Goal: Navigation & Orientation: Find specific page/section

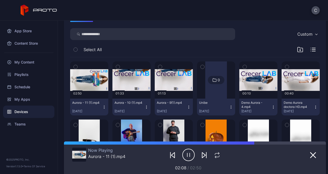
scroll to position [70, 0]
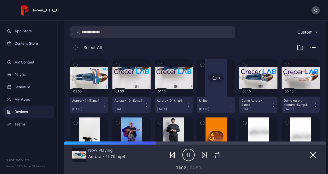
click at [271, 104] on icon "button" at bounding box center [273, 105] width 4 height 4
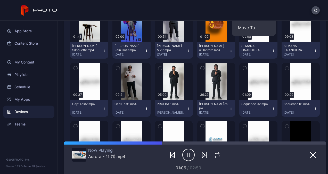
scroll to position [183, 0]
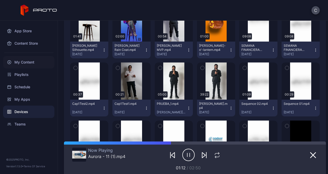
click at [28, 59] on div "My Content" at bounding box center [28, 62] width 51 height 12
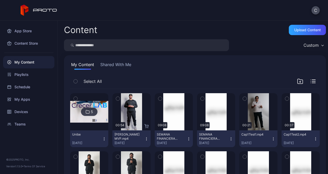
click at [100, 109] on img at bounding box center [89, 111] width 38 height 21
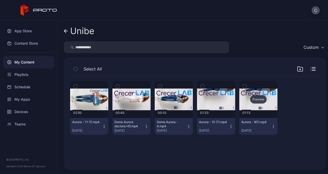
click at [255, 98] on div "Preview" at bounding box center [258, 99] width 17 height 8
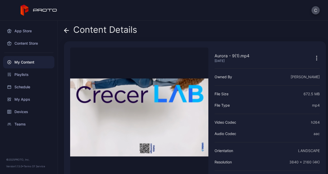
click at [314, 58] on icon "button" at bounding box center [317, 58] width 6 height 6
click at [265, 27] on div "Content Details" at bounding box center [195, 31] width 262 height 12
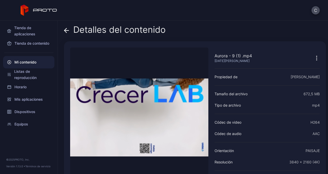
click at [67, 30] on icon at bounding box center [66, 30] width 4 height 0
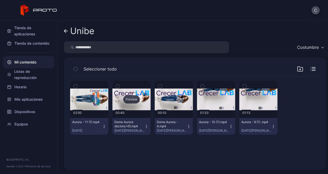
click at [139, 105] on div "Preview" at bounding box center [131, 99] width 38 height 37
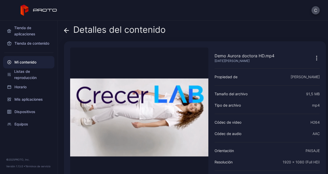
click at [155, 122] on video "Lo sentimos, tu navegador no admite vídeos incrustados" at bounding box center [139, 117] width 138 height 140
click at [68, 31] on icon at bounding box center [66, 30] width 5 height 5
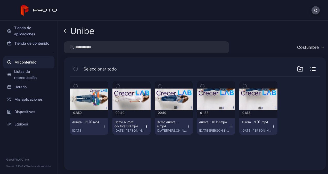
click at [10, 61] on icon at bounding box center [9, 62] width 4 height 4
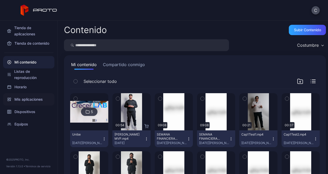
click at [27, 98] on font "Mis aplicaciones" at bounding box center [28, 99] width 28 height 6
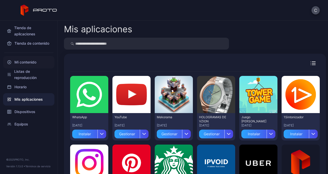
click at [24, 61] on font "Mi contenido" at bounding box center [25, 62] width 22 height 6
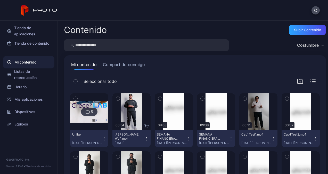
click at [107, 109] on img at bounding box center [89, 111] width 38 height 21
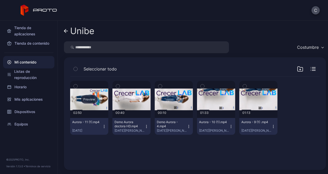
click at [96, 97] on div "Preview" at bounding box center [89, 99] width 17 height 8
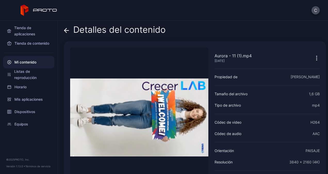
click at [136, 132] on video "Lo sentimos, tu navegador no admite vídeos incrustados" at bounding box center [139, 117] width 138 height 140
click at [67, 29] on icon at bounding box center [66, 30] width 5 height 5
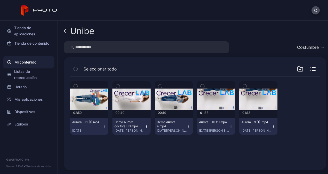
click at [123, 146] on div "Preview 02:50 Aurora - 11 (1).mp4 [DATE] Preview 00:40 Demo Aurora doctora HD.m…" at bounding box center [195, 119] width 258 height 95
click at [208, 154] on div "Preview 02:50 Aurora - 11 (1).mp4 [DATE] Preview 00:40 Demo Aurora doctora HD.m…" at bounding box center [195, 119] width 258 height 95
click at [104, 125] on icon "button" at bounding box center [104, 126] width 4 height 4
click at [164, 152] on div "Preview 02:50 Aurora - 11 (1).mp4 [DATE] Preview 00:40 Demo Aurora doctora HD.m…" at bounding box center [195, 119] width 258 height 95
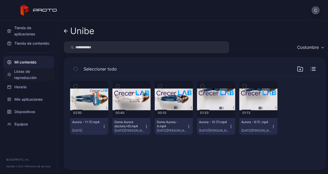
click at [26, 70] on font "Listas de reproducción" at bounding box center [32, 74] width 36 height 12
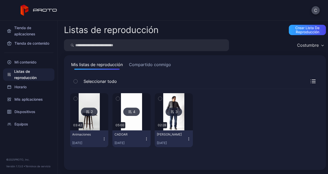
click at [163, 65] on button "Compartido conmigo" at bounding box center [150, 65] width 44 height 8
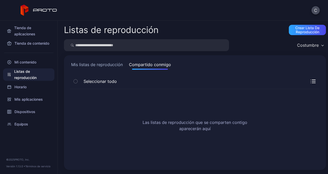
click at [107, 62] on button "Mis listas de reproducción" at bounding box center [97, 65] width 54 height 8
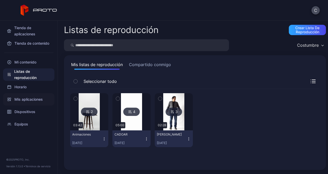
click at [23, 98] on font "Mis aplicaciones" at bounding box center [28, 99] width 28 height 6
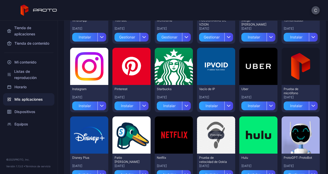
scroll to position [95, 0]
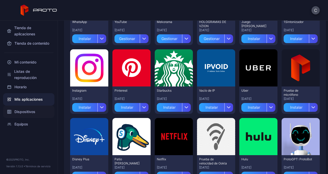
click at [27, 110] on font "Dispositivos" at bounding box center [24, 112] width 21 height 6
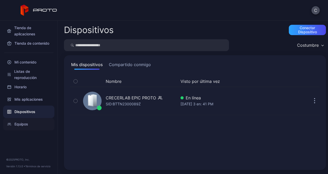
click at [22, 122] on font "Equipos" at bounding box center [21, 124] width 14 height 6
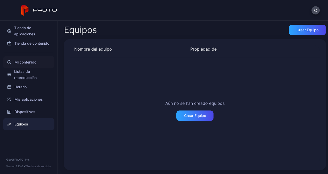
click at [24, 63] on font "Mi contenido" at bounding box center [25, 62] width 22 height 6
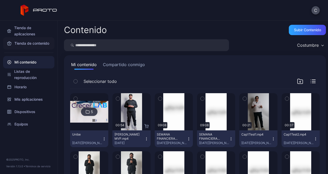
click at [41, 44] on font "Tienda de contenido" at bounding box center [31, 43] width 35 height 6
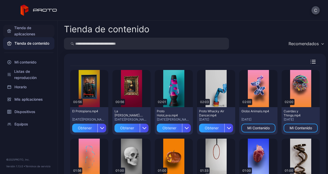
click at [18, 32] on font "Tienda de aplicaciones" at bounding box center [32, 31] width 36 height 12
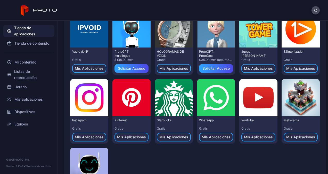
scroll to position [202, 0]
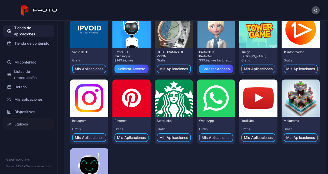
click at [21, 126] on font "Equipos" at bounding box center [21, 124] width 14 height 6
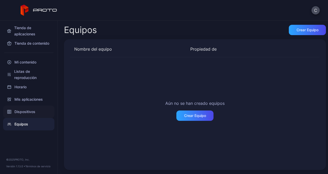
click at [29, 113] on font "Dispositivos" at bounding box center [24, 112] width 21 height 6
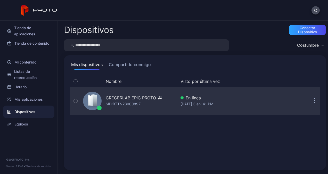
click at [112, 98] on div "CRECERLAB EPIC PROTO" at bounding box center [131, 98] width 50 height 6
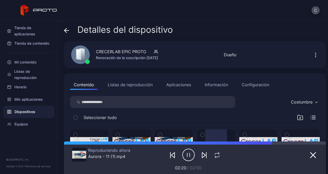
click at [179, 86] on button "Aplicaciones" at bounding box center [179, 84] width 32 height 10
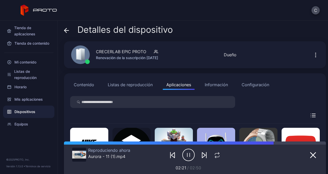
click at [147, 86] on button "Listas de reproducción" at bounding box center [130, 84] width 52 height 10
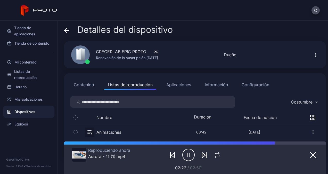
scroll to position [22, 0]
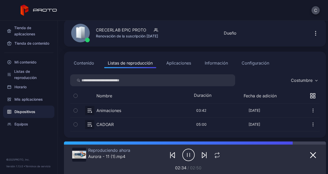
click at [84, 63] on button "Contenido" at bounding box center [84, 63] width 28 height 10
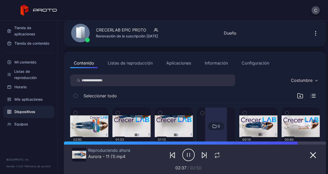
click at [253, 63] on div "Configuración" at bounding box center [256, 63] width 28 height 6
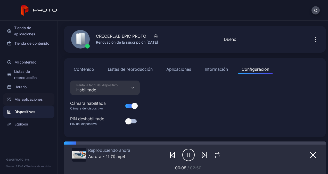
click at [38, 98] on font "Mis aplicaciones" at bounding box center [28, 99] width 28 height 6
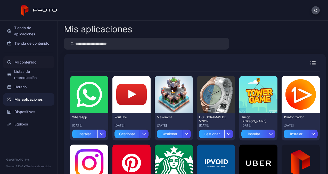
click at [18, 64] on font "Mi contenido" at bounding box center [25, 62] width 22 height 6
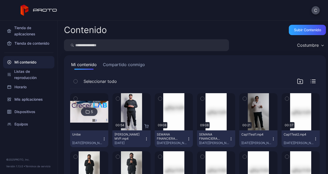
click at [102, 104] on img at bounding box center [89, 111] width 38 height 21
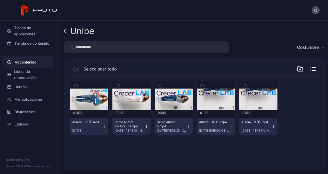
click at [103, 125] on icon "button" at bounding box center [104, 126] width 4 height 4
click at [292, 101] on div at bounding box center [301, 108] width 38 height 54
drag, startPoint x: 292, startPoint y: 101, endPoint x: 267, endPoint y: 146, distance: 51.4
click at [267, 146] on div "Preview 02:50 Aurora - 11 (1).mp4 [DATE] Preview 00:40 Demo Aurora doctora HD.m…" at bounding box center [195, 119] width 258 height 95
drag, startPoint x: 267, startPoint y: 146, endPoint x: 216, endPoint y: 31, distance: 125.1
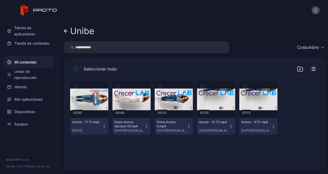
click at [216, 31] on div "Unibe" at bounding box center [195, 31] width 262 height 12
drag, startPoint x: 216, startPoint y: 31, endPoint x: 200, endPoint y: 23, distance: 18.0
click at [200, 23] on div "Unibe Costumbre Seleccionar todo Preview 02:50 Aurora - 11 (1).mp4 [DATE] Previ…" at bounding box center [193, 97] width 270 height 153
click at [312, 67] on icon "button" at bounding box center [313, 67] width 3 height 0
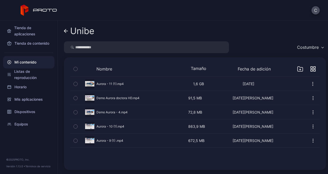
click at [310, 68] on icon "button" at bounding box center [312, 68] width 5 height 5
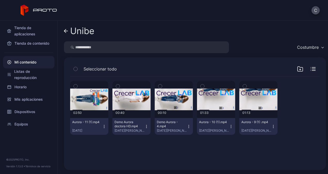
click at [144, 125] on icon "button" at bounding box center [146, 126] width 4 height 4
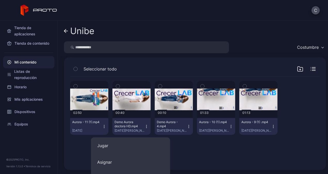
click at [224, 139] on div "Unibe Costumbre Seleccionar todo Preview 02:50 Aurora - 11 (1).mp4 [DATE] Previ…" at bounding box center [193, 97] width 270 height 153
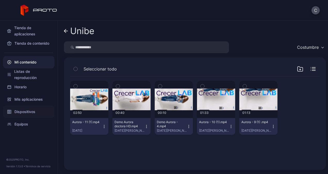
click at [24, 112] on font "Dispositivos" at bounding box center [24, 112] width 21 height 6
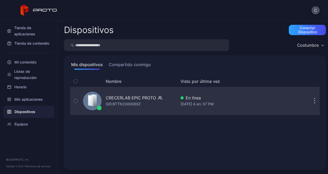
click at [87, 99] on div at bounding box center [92, 101] width 19 height 19
